Goal: Find contact information: Find contact information

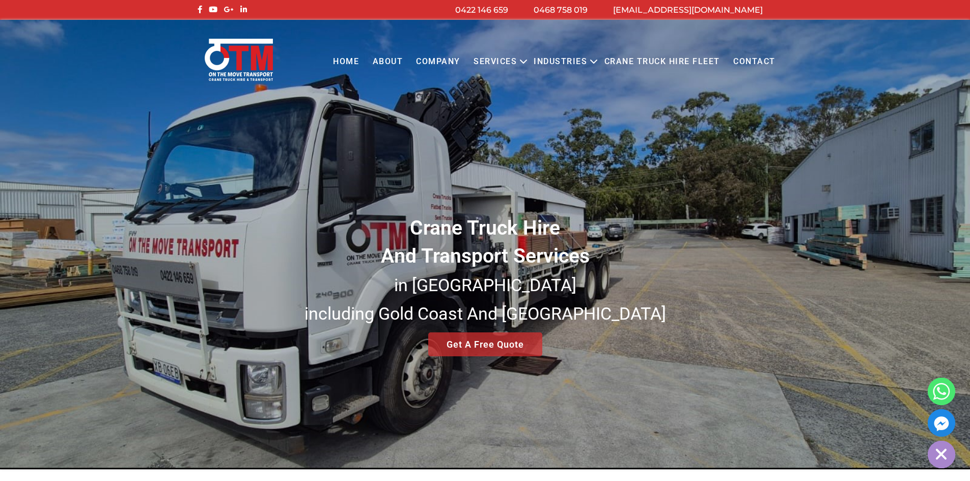
click at [751, 60] on link "Contact" at bounding box center [753, 62] width 55 height 28
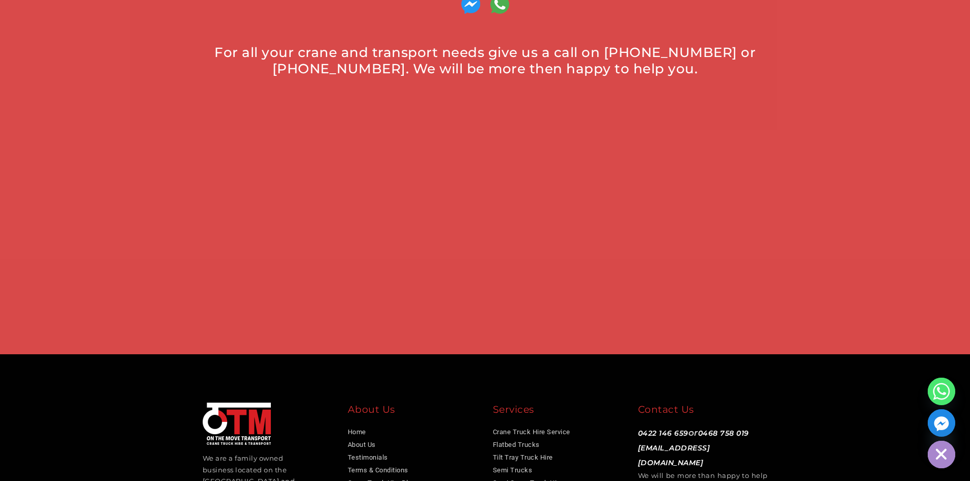
scroll to position [662, 0]
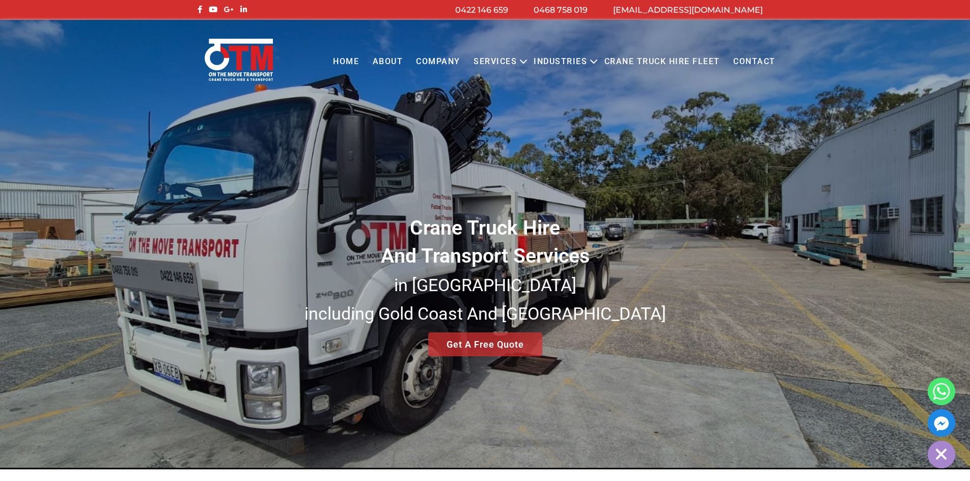
click at [754, 62] on link "Contact" at bounding box center [753, 62] width 55 height 28
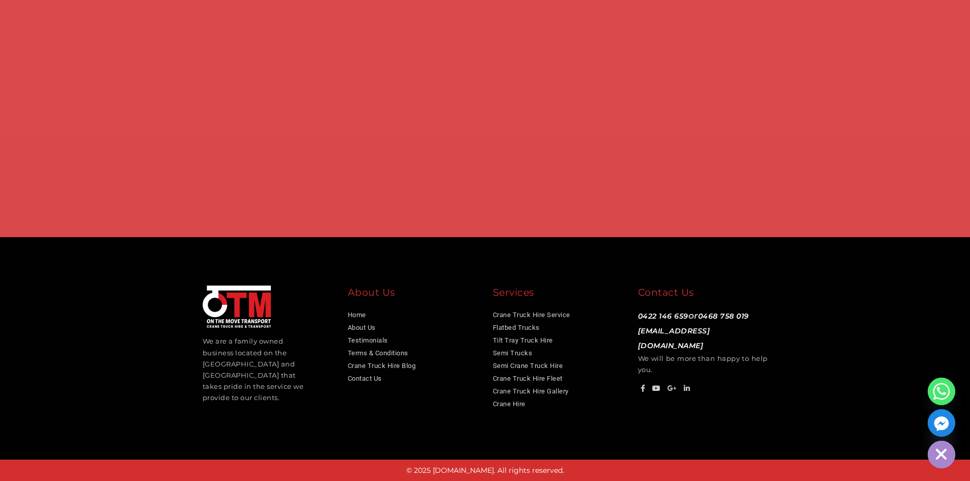
scroll to position [465, 0]
